Goal: Task Accomplishment & Management: Manage account settings

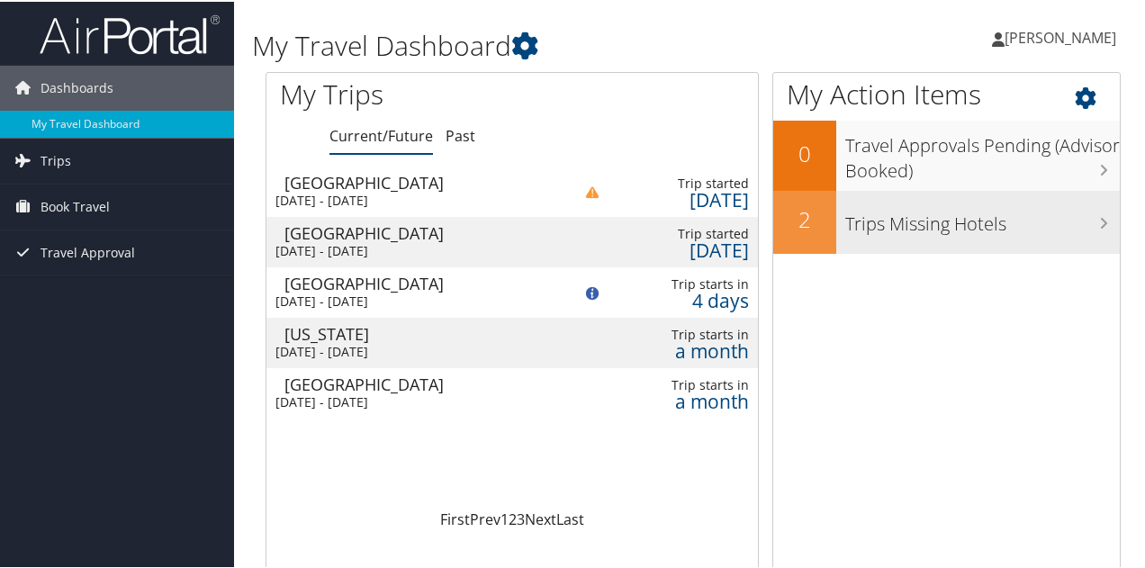
click at [986, 228] on h3 "Trips Missing Hotels" at bounding box center [982, 218] width 274 height 34
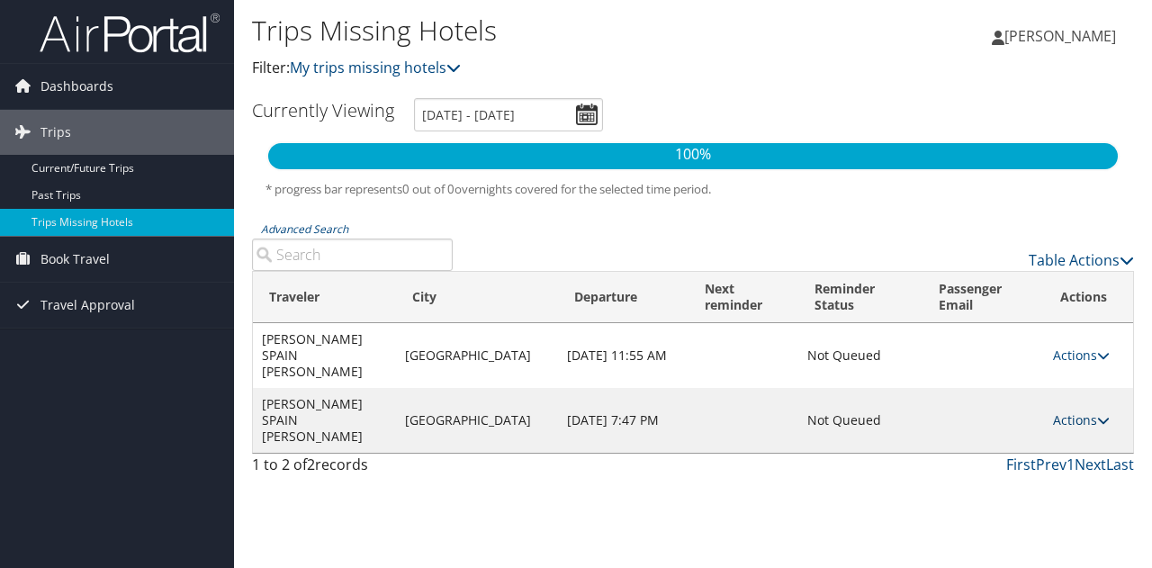
click at [1074, 411] on link "Actions" at bounding box center [1081, 419] width 57 height 17
click at [1031, 483] on link "Attach Hotel" at bounding box center [1034, 483] width 124 height 31
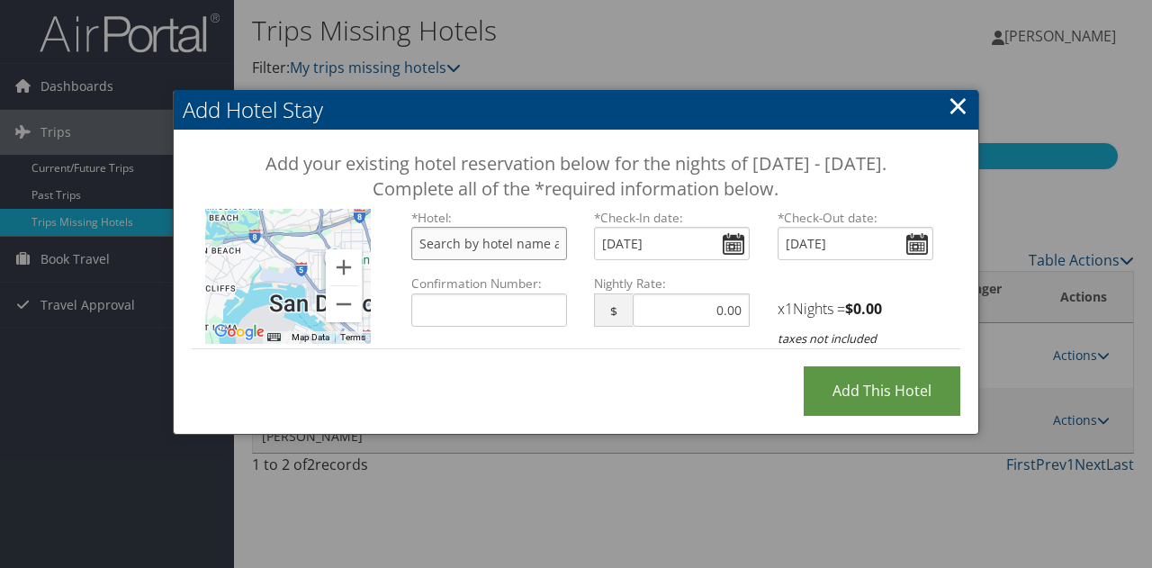
click at [469, 260] on input "text" at bounding box center [489, 243] width 156 height 33
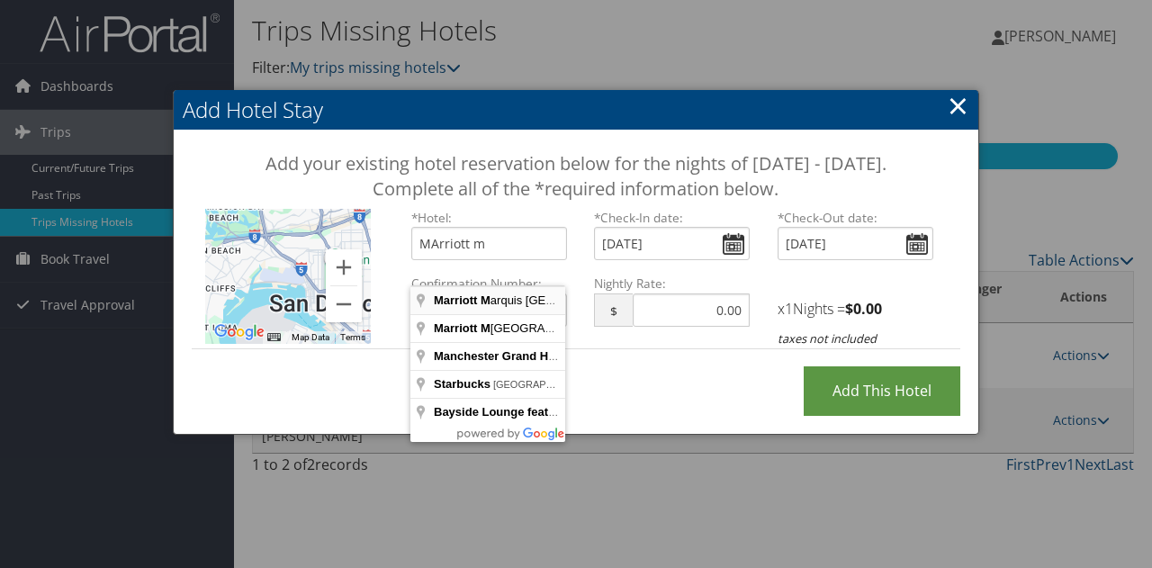
type input "[GEOGRAPHIC_DATA], [GEOGRAPHIC_DATA], [GEOGRAPHIC_DATA], [GEOGRAPHIC_DATA]"
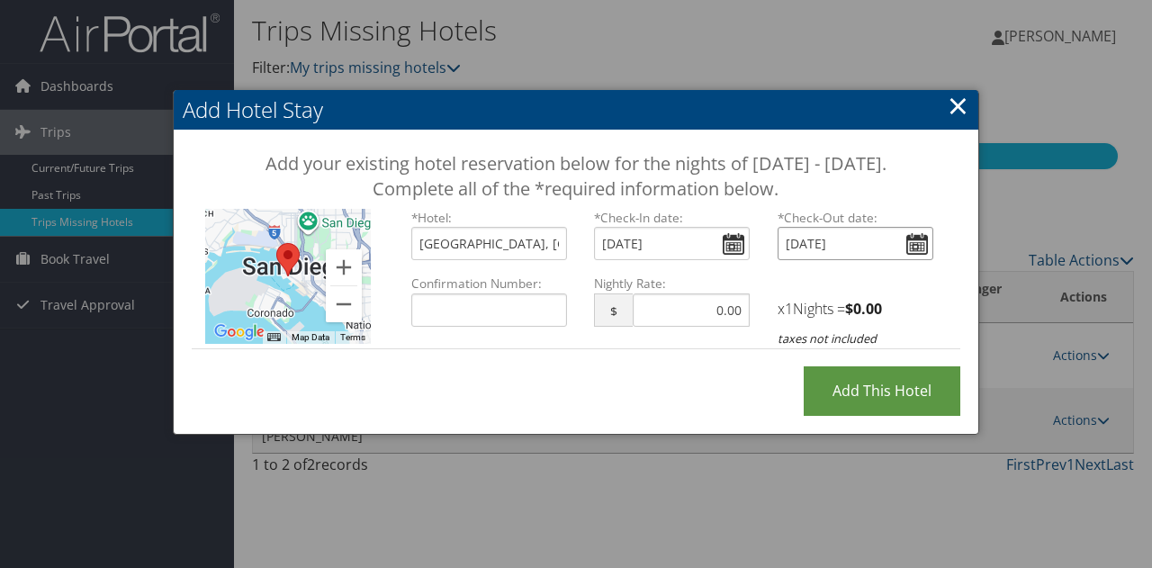
click at [918, 260] on input "[DATE]" at bounding box center [856, 243] width 156 height 33
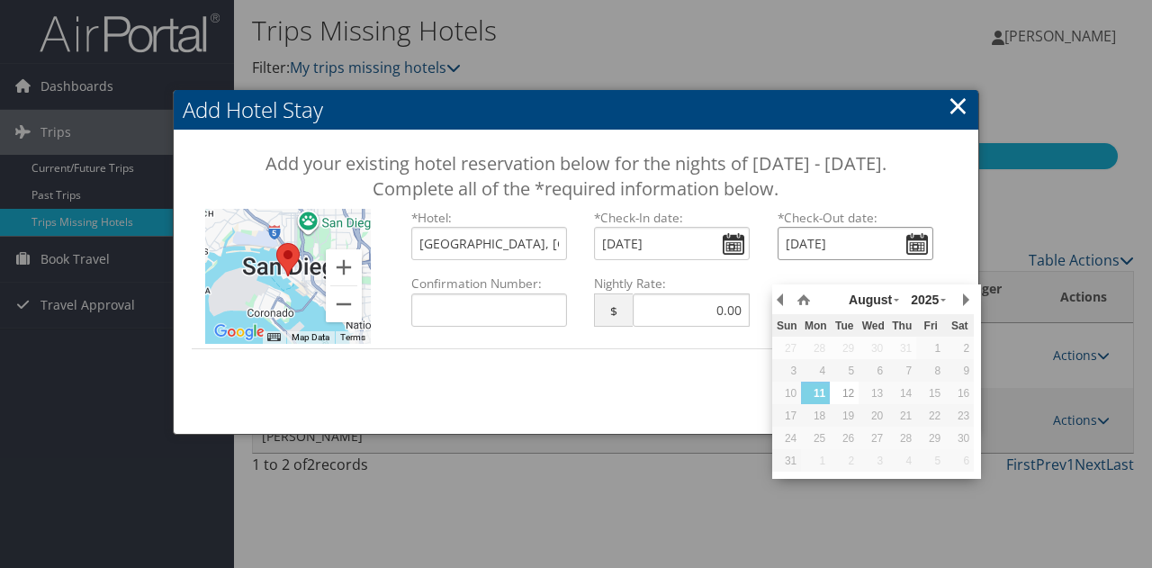
click at [849, 390] on div "12" at bounding box center [844, 393] width 29 height 16
click at [965, 298] on button "button" at bounding box center [965, 299] width 18 height 27
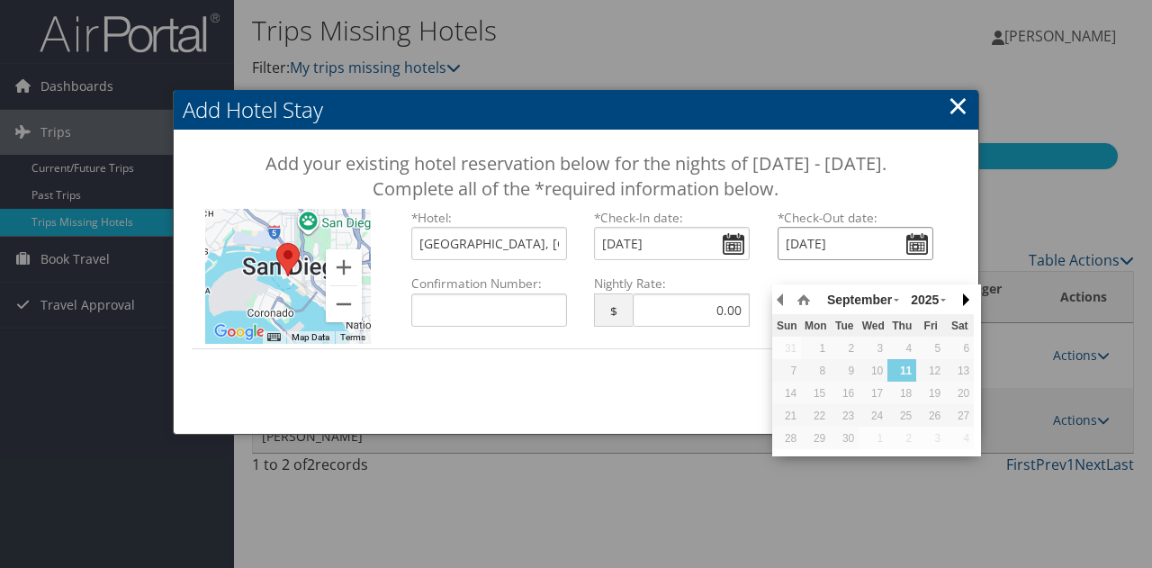
click at [965, 298] on button "button" at bounding box center [965, 299] width 18 height 27
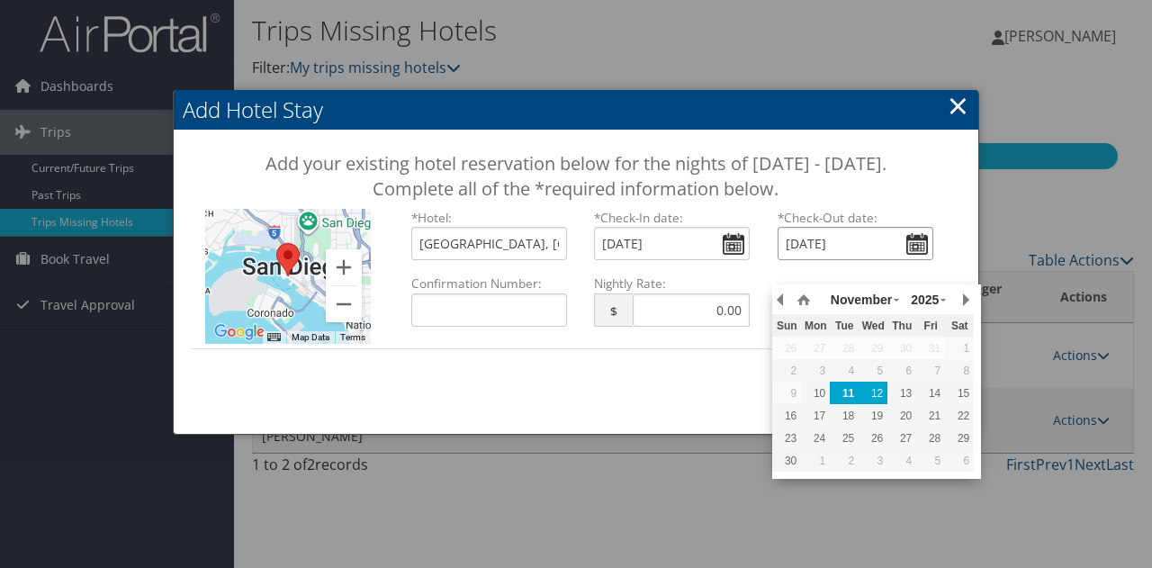
click at [870, 385] on div "12" at bounding box center [873, 393] width 29 height 16
type input "[DATE]"
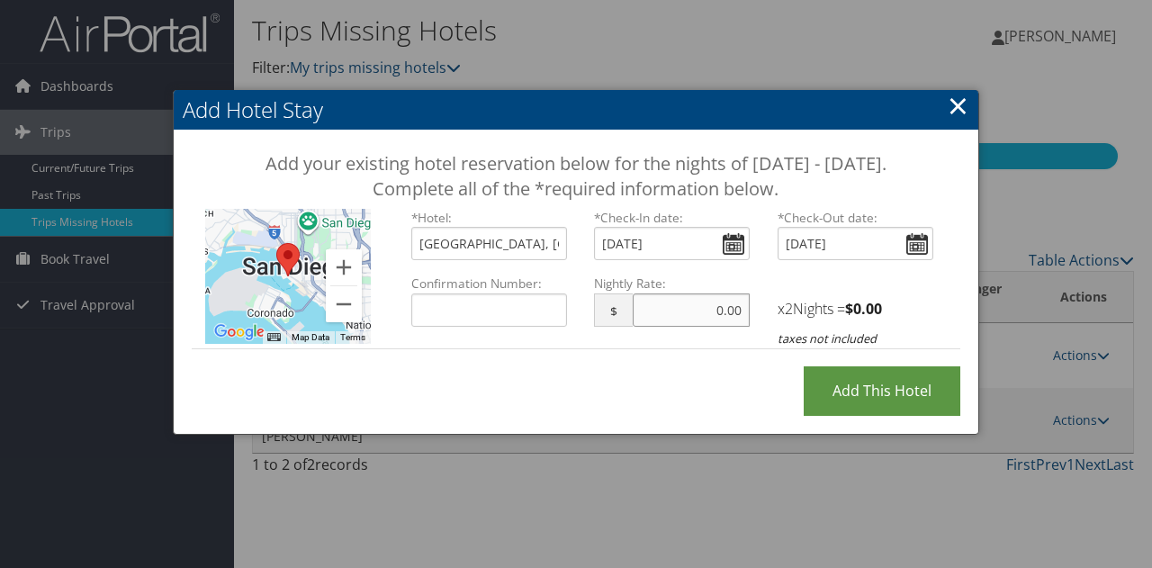
click at [677, 327] on input "text" at bounding box center [691, 309] width 117 height 33
type input "315.00"
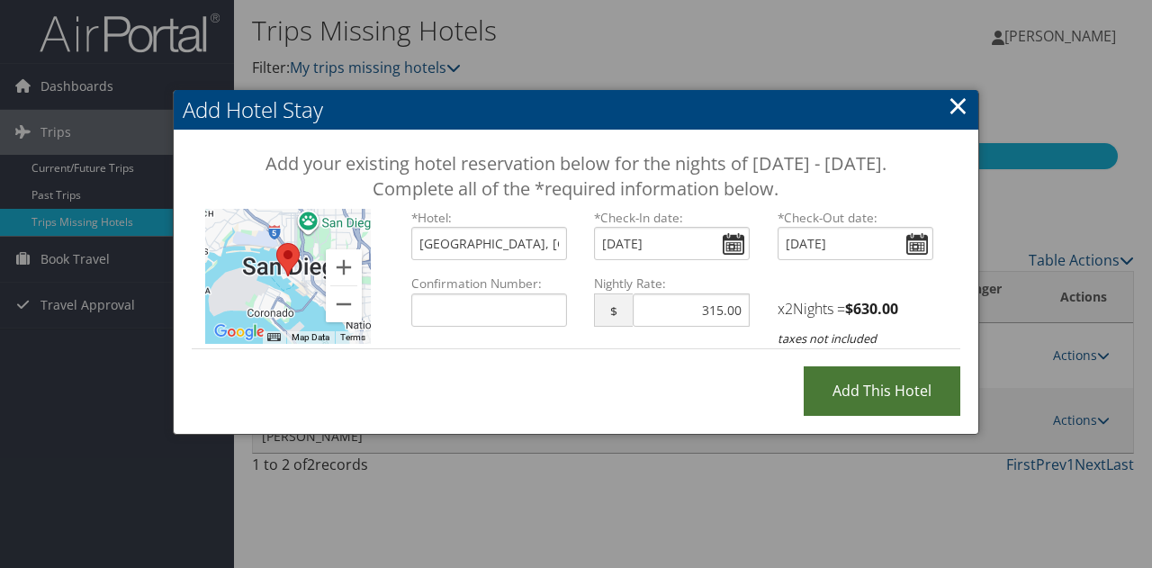
click at [864, 414] on input "Add this Hotel" at bounding box center [882, 390] width 157 height 49
type input "Processing..."
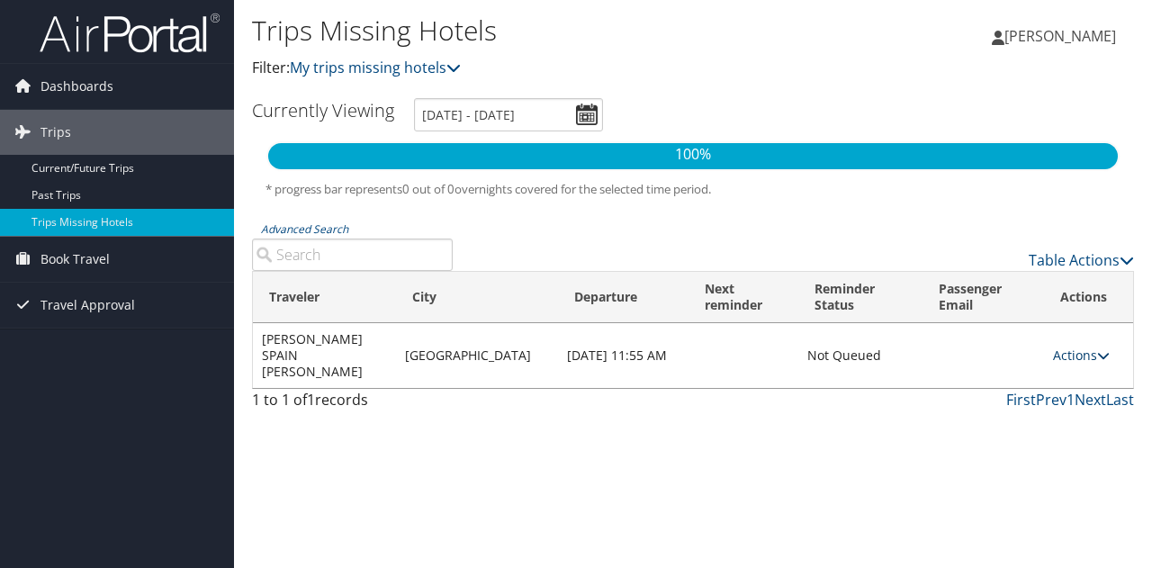
click at [1065, 346] on link "Actions" at bounding box center [1081, 354] width 57 height 17
click at [743, 456] on div "Trips Missing Hotels Filter: My trips missing hotels [PERSON_NAME] [PERSON_NAME…" at bounding box center [693, 284] width 918 height 568
click at [67, 258] on span "Book Travel" at bounding box center [74, 259] width 69 height 45
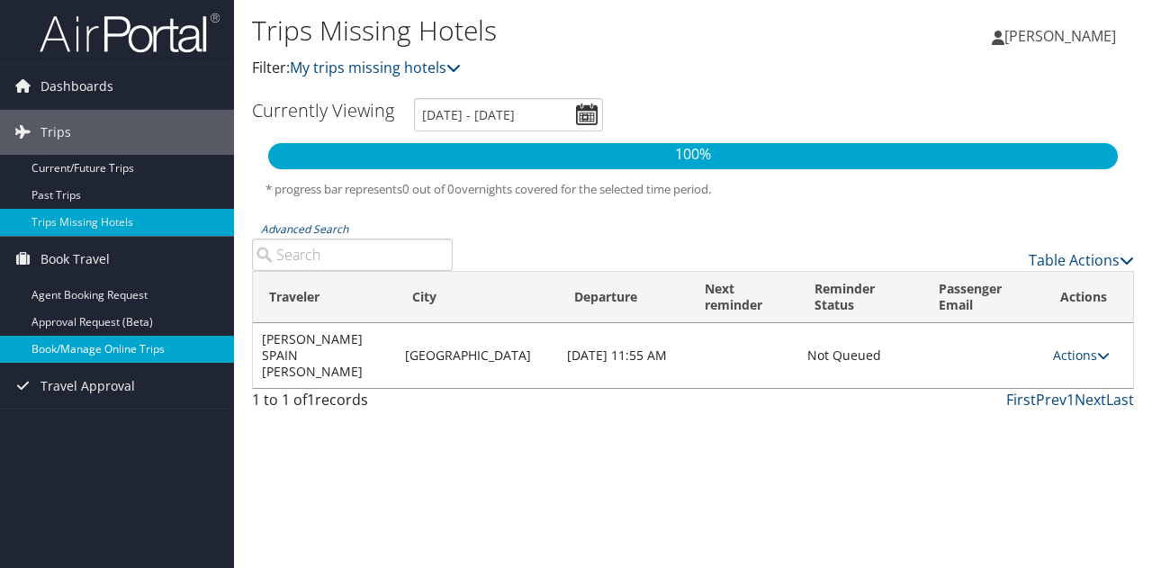
click at [76, 341] on link "Book/Manage Online Trips" at bounding box center [117, 349] width 234 height 27
